Goal: Task Accomplishment & Management: Manage account settings

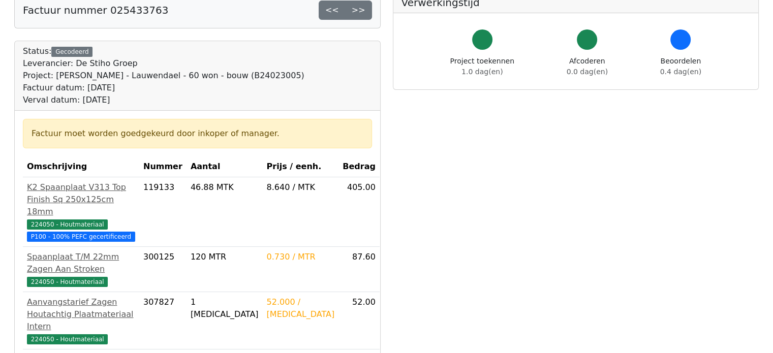
scroll to position [203, 0]
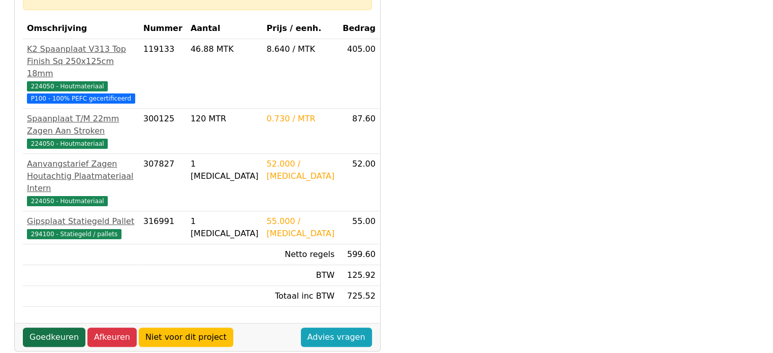
click at [47, 328] on link "Goedkeuren" at bounding box center [54, 337] width 63 height 19
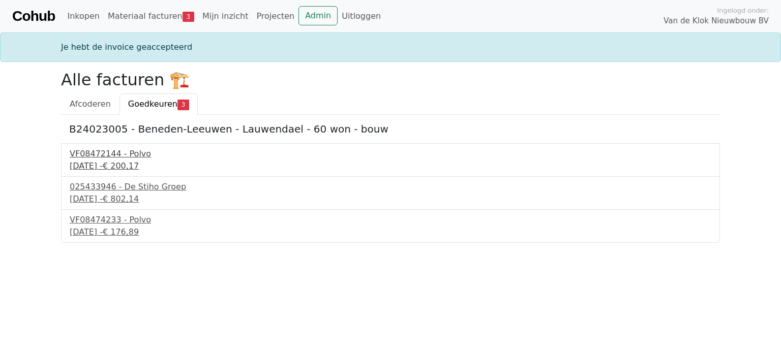
click at [117, 162] on div "4 september 2025 - € 200,17" at bounding box center [390, 166] width 641 height 12
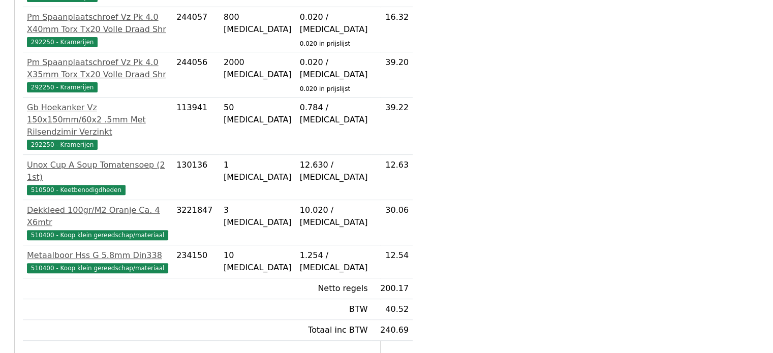
scroll to position [400, 0]
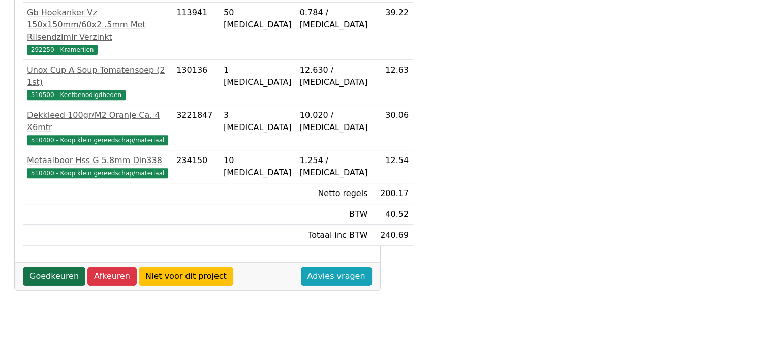
click at [50, 286] on link "Goedkeuren" at bounding box center [54, 276] width 63 height 19
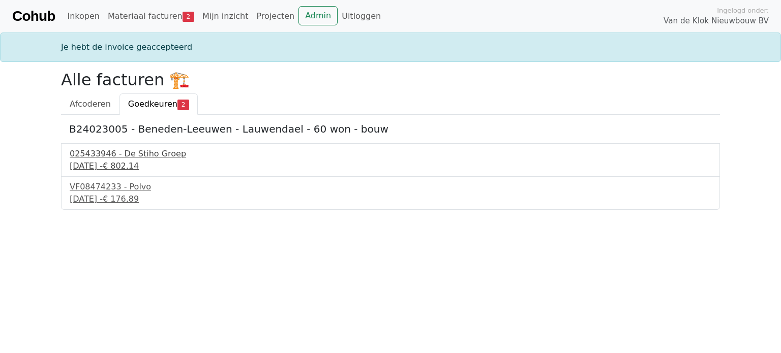
click at [106, 163] on div "4 september 2025 - € 802,14" at bounding box center [390, 166] width 641 height 12
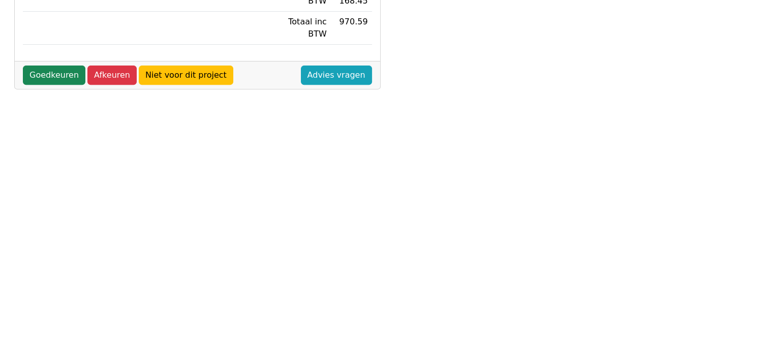
scroll to position [400, 0]
click at [65, 74] on div "Goedkeuren Afkeuren Niet voor dit project Advies vragen" at bounding box center [197, 74] width 365 height 28
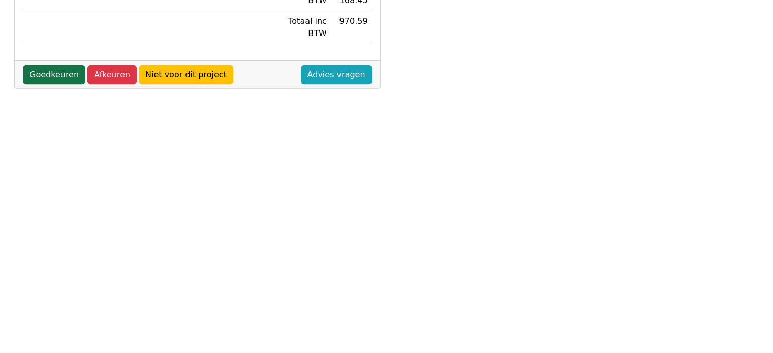
click at [65, 67] on link "Goedkeuren" at bounding box center [54, 74] width 63 height 19
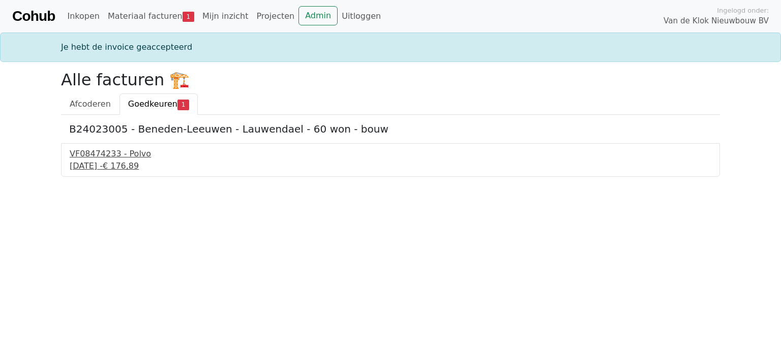
click at [84, 159] on div "VF08474233 - Polvo" at bounding box center [390, 154] width 641 height 12
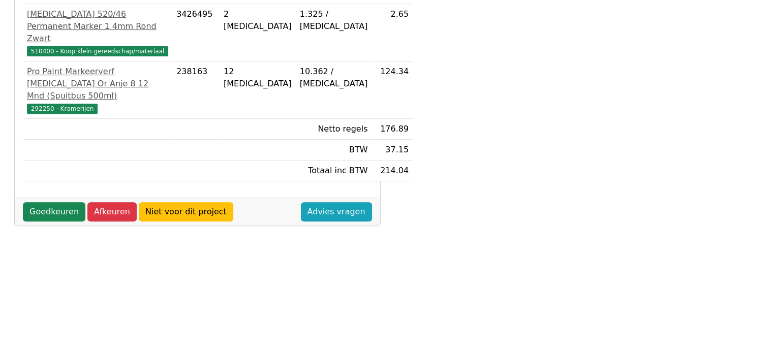
scroll to position [400, 0]
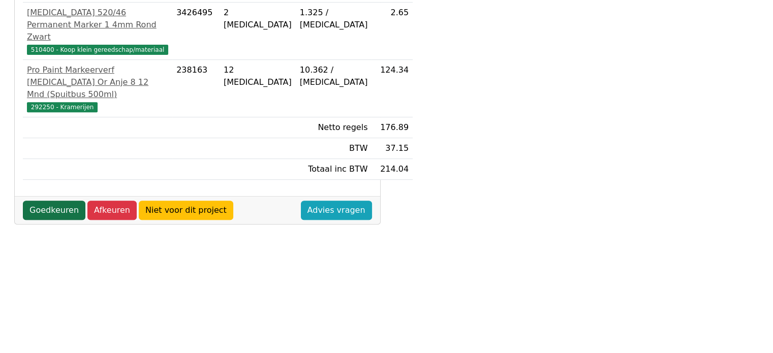
click at [75, 201] on link "Goedkeuren" at bounding box center [54, 210] width 63 height 19
